Goal: Task Accomplishment & Management: Manage account settings

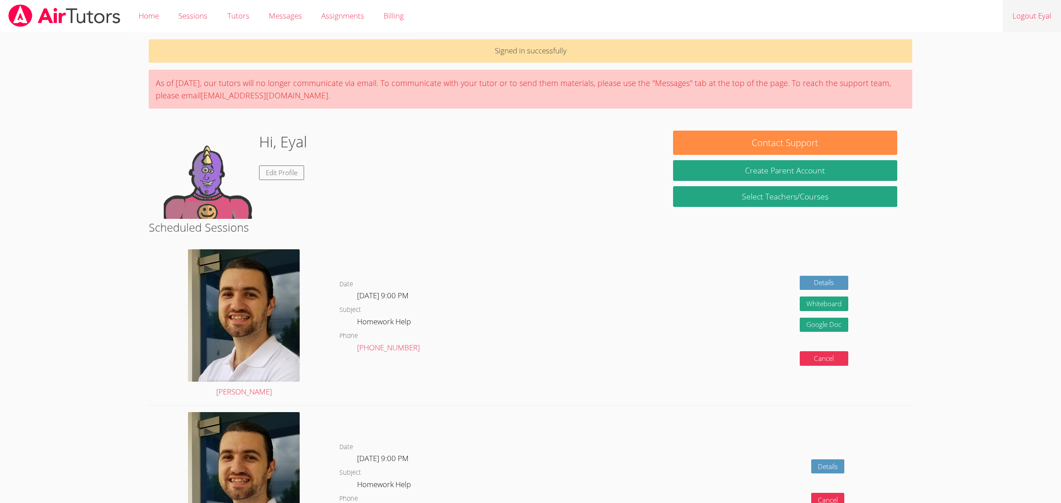
click at [1031, 19] on link "Logout Eyal" at bounding box center [1031, 16] width 58 height 32
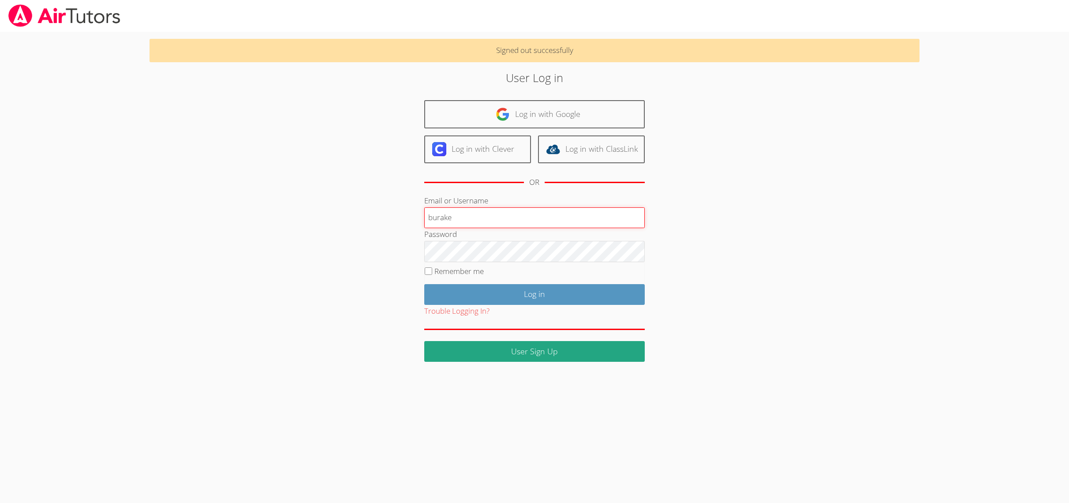
type input "burake"
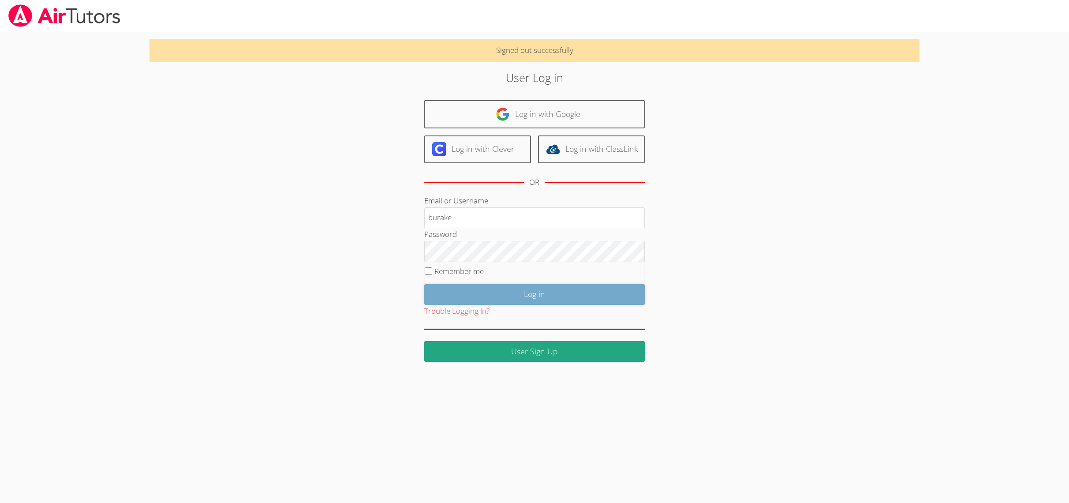
click at [469, 288] on input "Log in" at bounding box center [534, 294] width 221 height 21
